Goal: Subscribe to service/newsletter

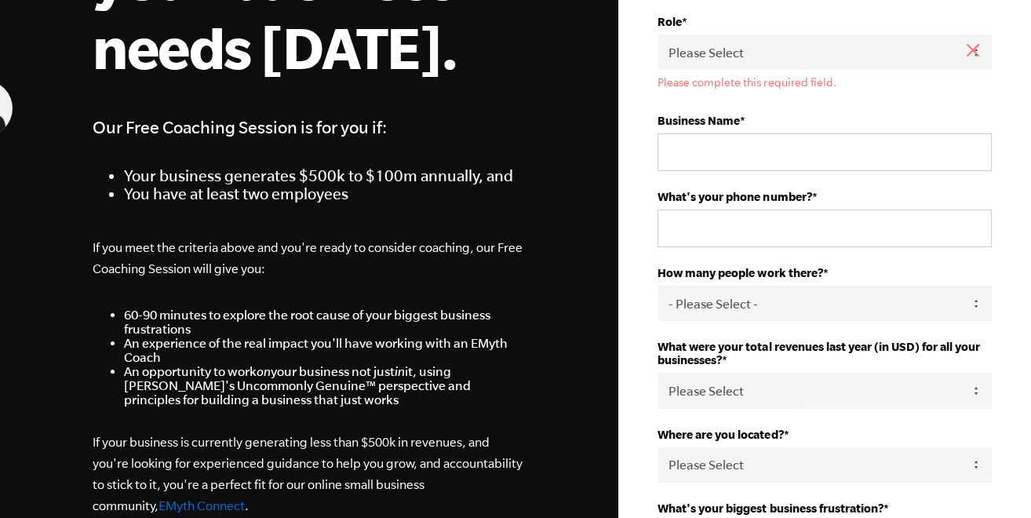
scroll to position [314, 0]
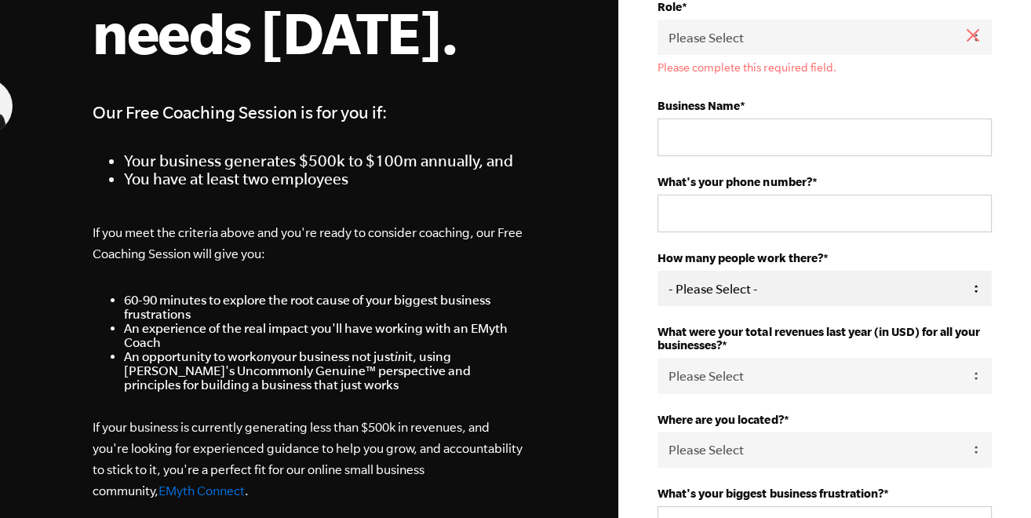
click at [759, 289] on select "- Please Select - 50+ 35-49 20-34 10-19 4-9 1-3 0" at bounding box center [824, 288] width 334 height 35
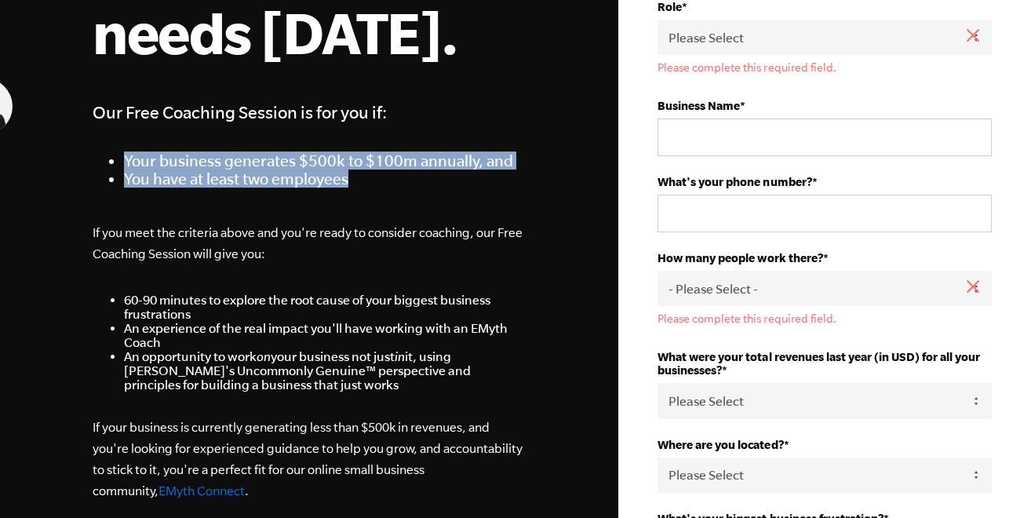
drag, startPoint x: 364, startPoint y: 176, endPoint x: 115, endPoint y: 140, distance: 252.0
click at [113, 140] on span "Our Free Coaching Session is for you if: Your business generates $500k to $100m…" at bounding box center [309, 142] width 433 height 89
drag, startPoint x: 115, startPoint y: 140, endPoint x: 147, endPoint y: 161, distance: 38.5
copy ul "Your business generates $500k to $100m annually, and You have at least two empl…"
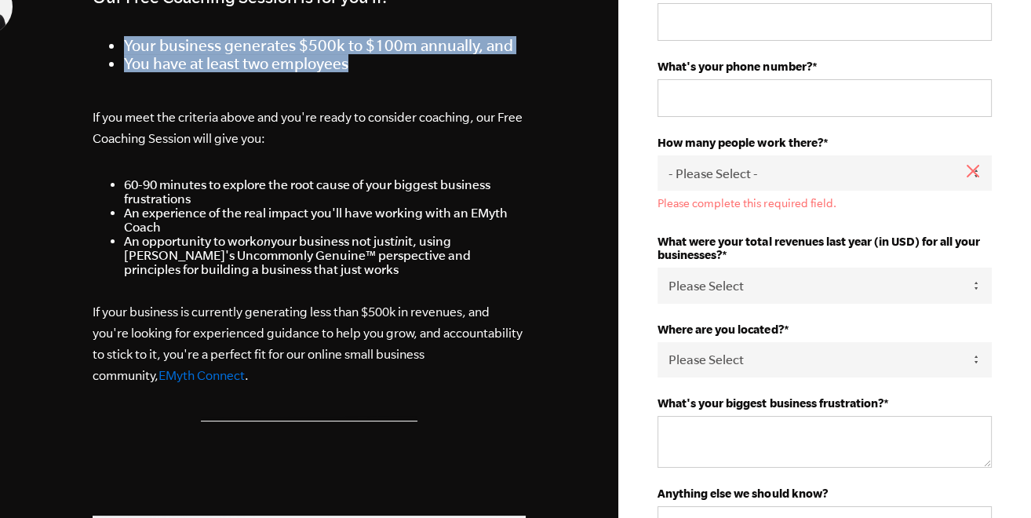
scroll to position [392, 0]
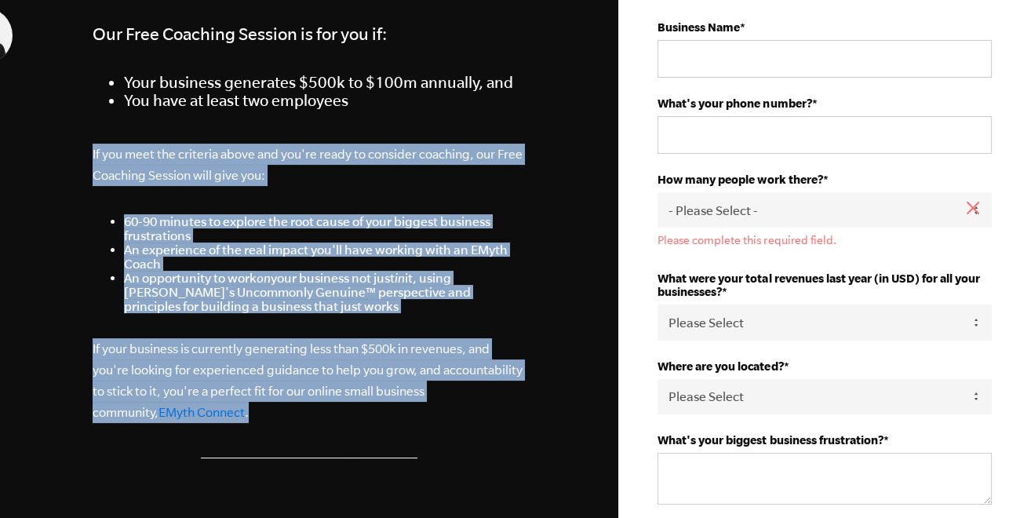
drag, startPoint x: 114, startPoint y: 154, endPoint x: 236, endPoint y: 401, distance: 275.7
click at [236, 401] on div "Call Us: +1 541.552.4600 Get the help your business needs today. Our Free Coach…" at bounding box center [309, 491] width 471 height 1766
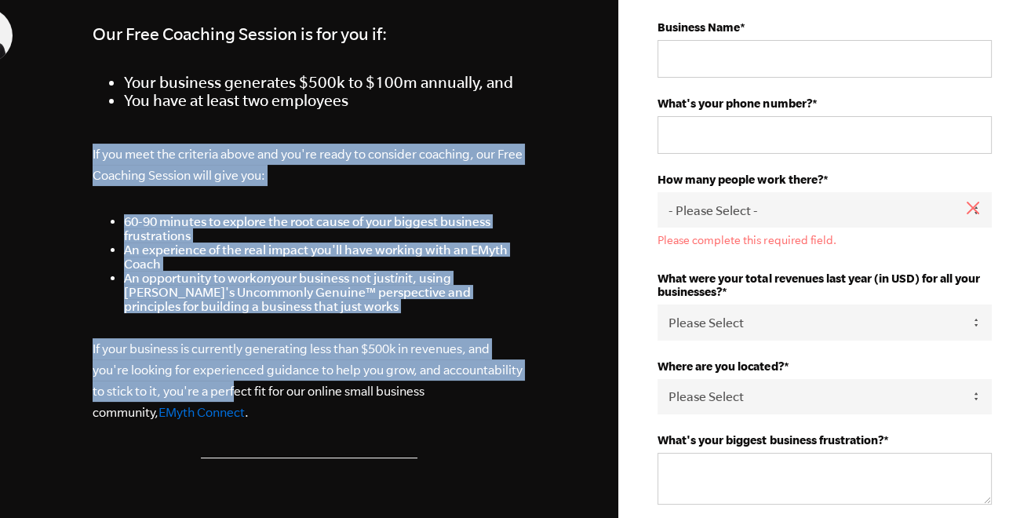
copy span "If you meet the criteria above and you're ready to consider coaching, our Free …"
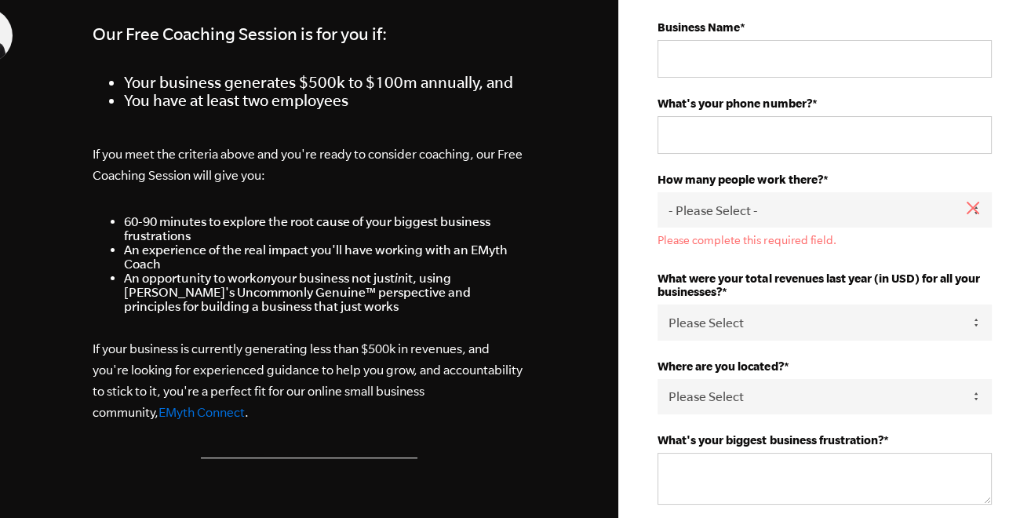
click at [505, 447] on div "Get the help your business needs today. Our Free Coaching Session is for you if…" at bounding box center [309, 119] width 433 height 677
drag, startPoint x: 506, startPoint y: 392, endPoint x: 462, endPoint y: 387, distance: 44.3
click at [462, 387] on p "If your business is currently generating less than $500k in revenues, and you'r…" at bounding box center [309, 380] width 433 height 85
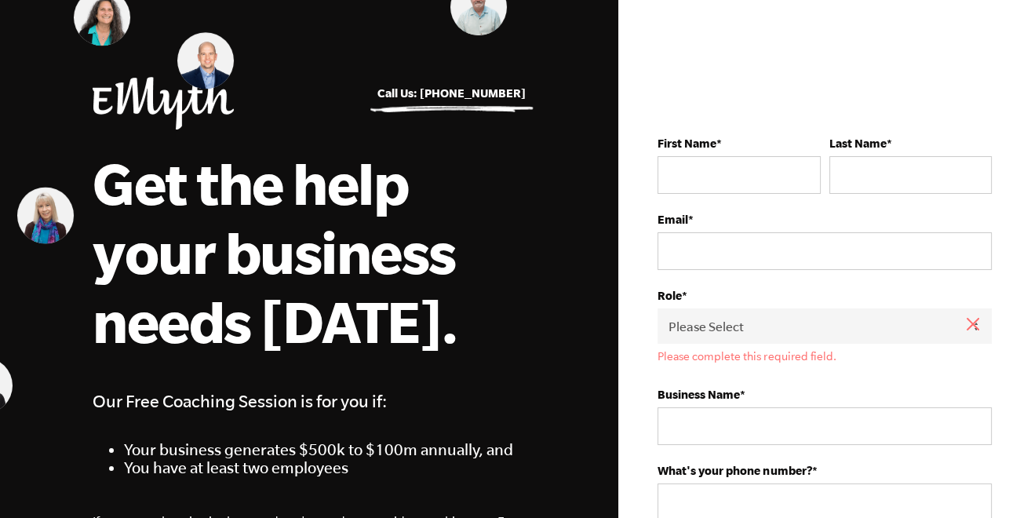
scroll to position [0, 0]
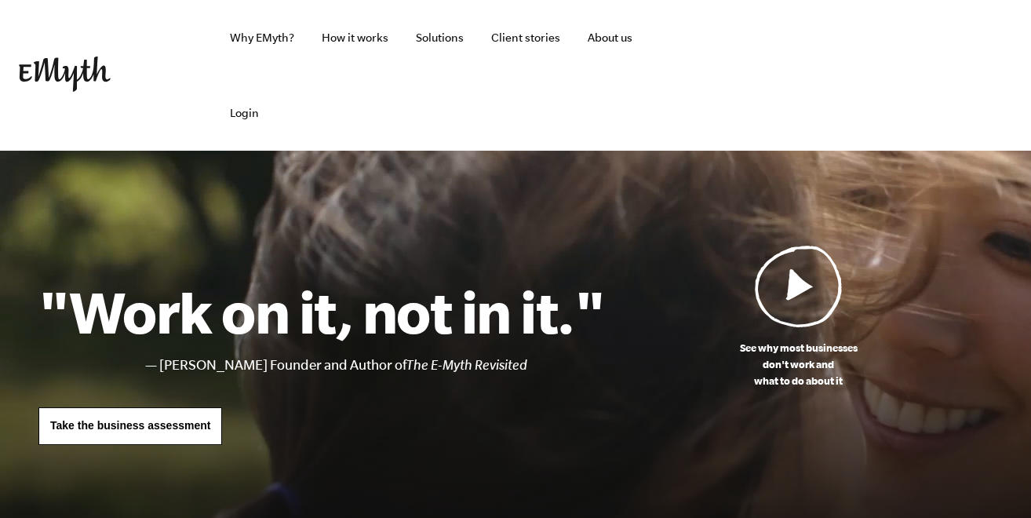
drag, startPoint x: 991, startPoint y: 0, endPoint x: 511, endPoint y: 122, distance: 495.9
click at [511, 122] on ul "Why EMyth? How it works Solutions Client stories About us Login" at bounding box center [393, 75] width 564 height 151
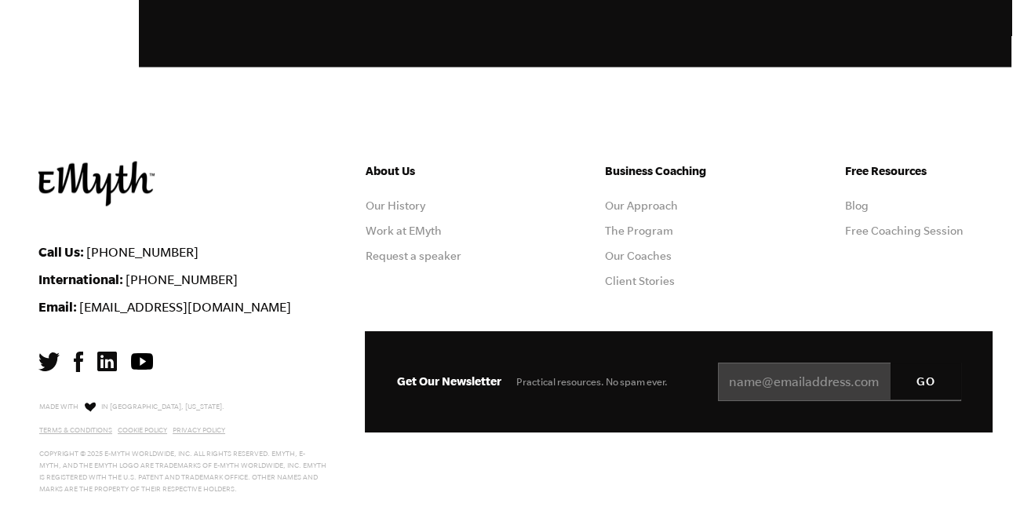
scroll to position [4375, 0]
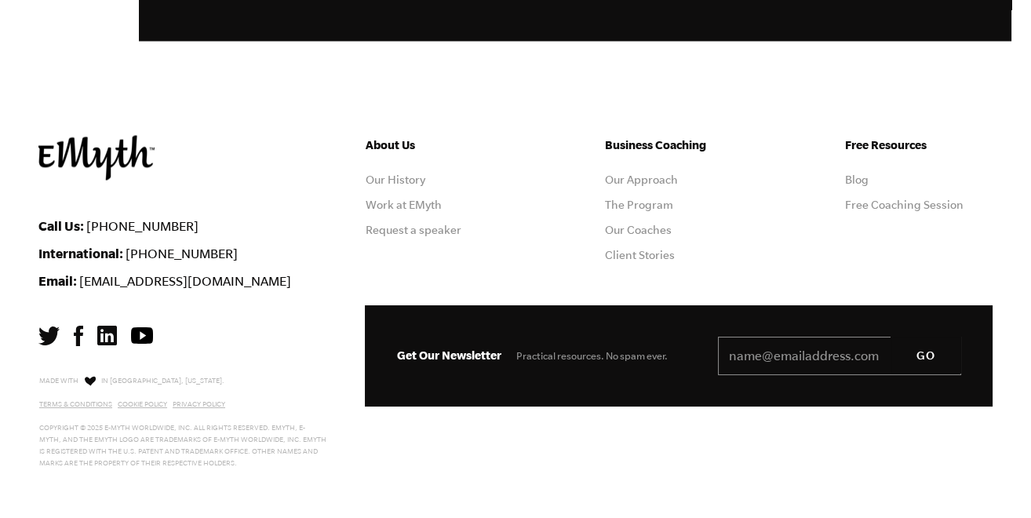
click at [784, 353] on input "Email *" at bounding box center [839, 355] width 243 height 39
type input "i"
paste input "[EMAIL_ADDRESS][DOMAIN_NAME]"
type input "[EMAIL_ADDRESS][DOMAIN_NAME]"
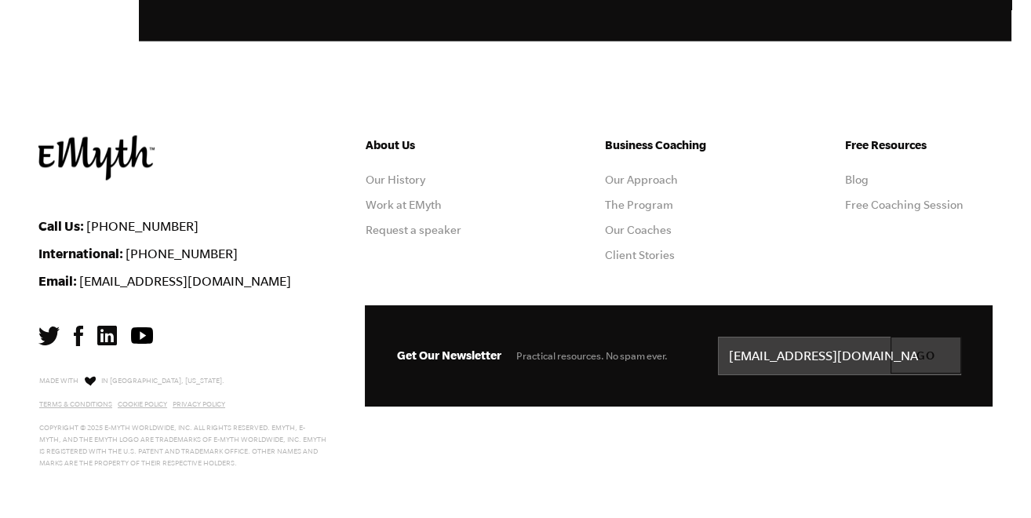
click at [919, 354] on input "GO" at bounding box center [925, 355] width 71 height 38
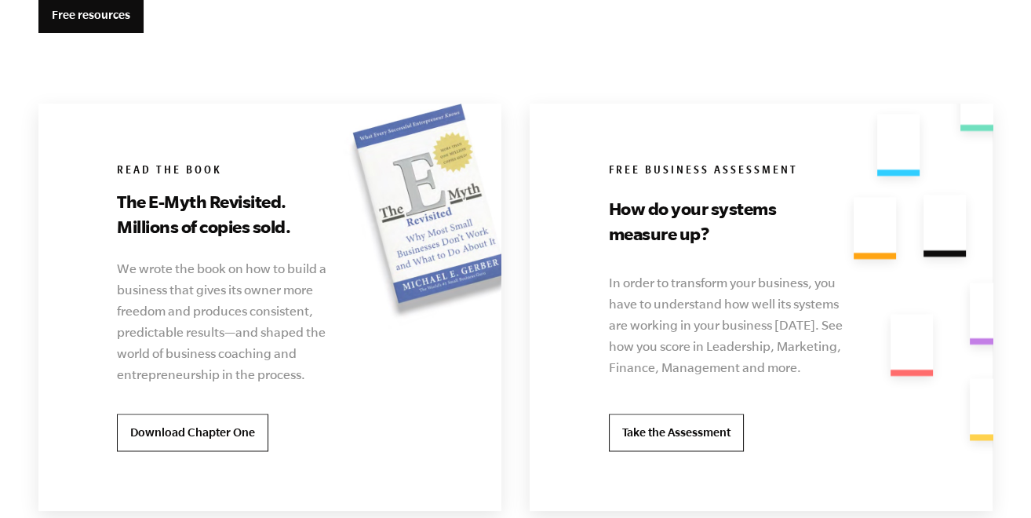
scroll to position [3101, 0]
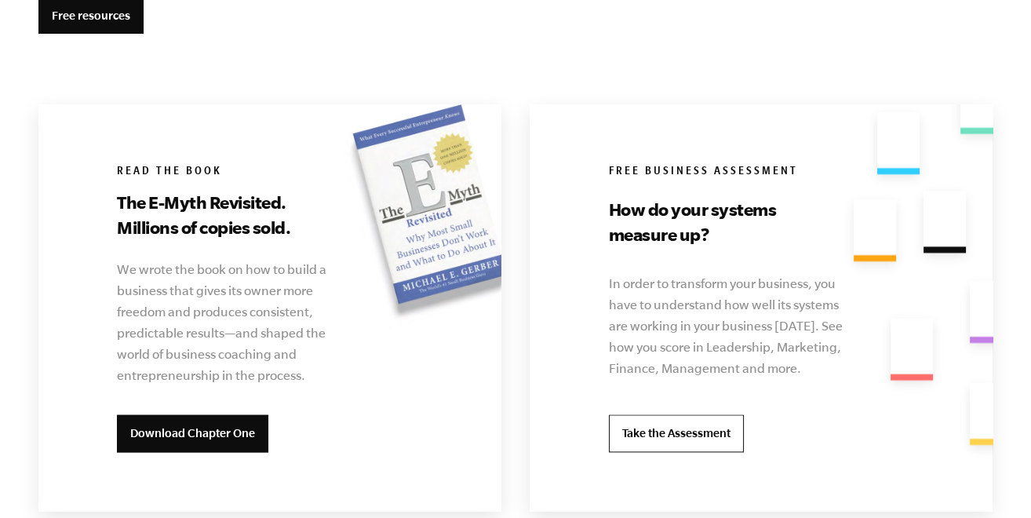
click at [174, 435] on link "Download Chapter One" at bounding box center [192, 433] width 151 height 38
